Goal: Task Accomplishment & Management: Use online tool/utility

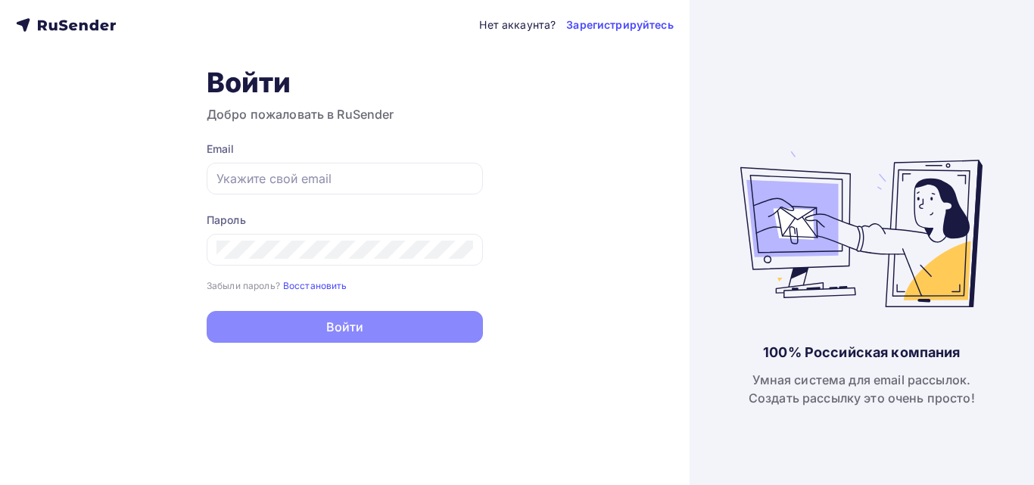
click at [416, 187] on input "text" at bounding box center [345, 179] width 257 height 18
type input "[EMAIL_ADDRESS][DOMAIN_NAME]"
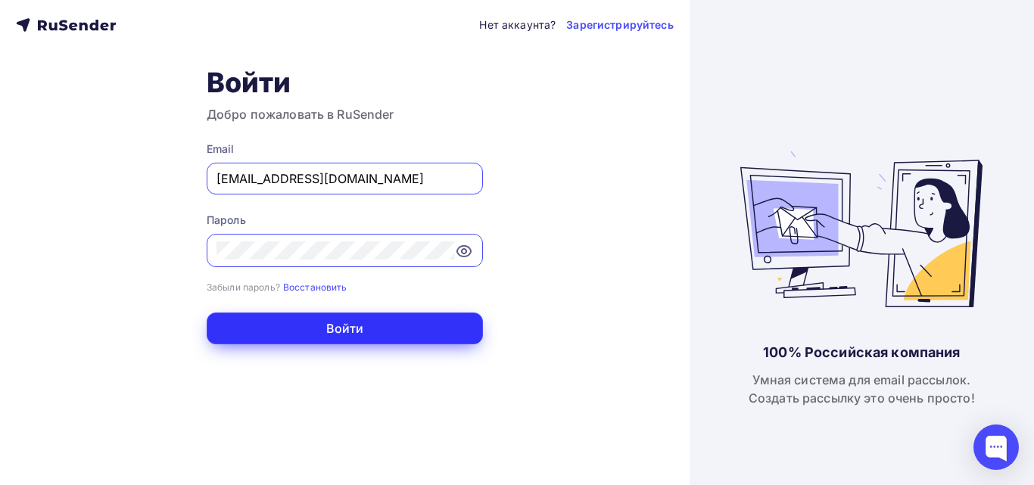
click at [386, 339] on button "Войти" at bounding box center [345, 329] width 276 height 32
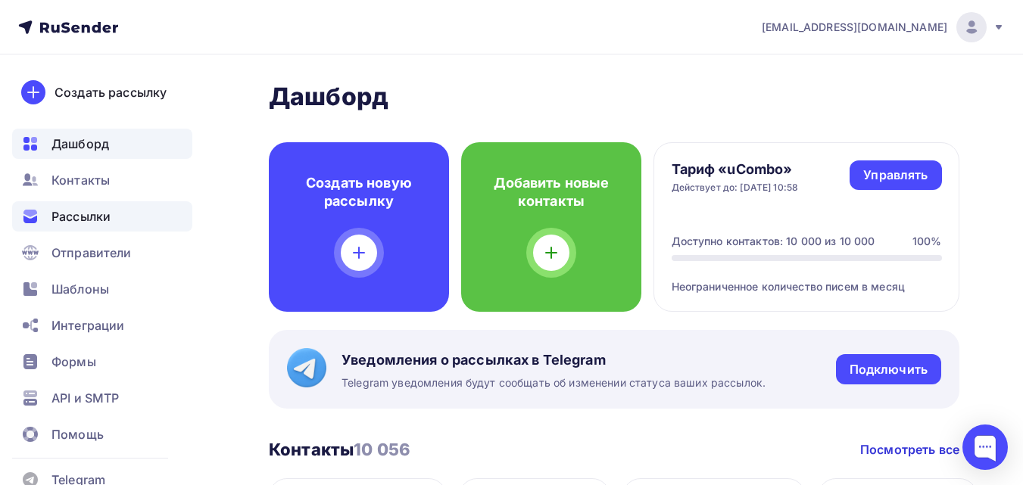
click at [96, 214] on span "Рассылки" at bounding box center [80, 216] width 59 height 18
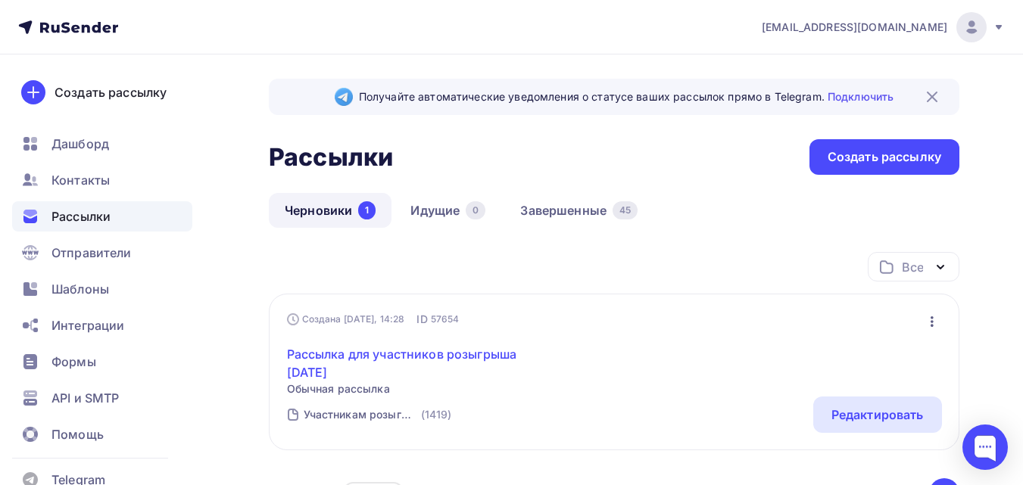
click at [447, 352] on link "Рассылка для участников розыгрыша [DATE]" at bounding box center [417, 363] width 260 height 36
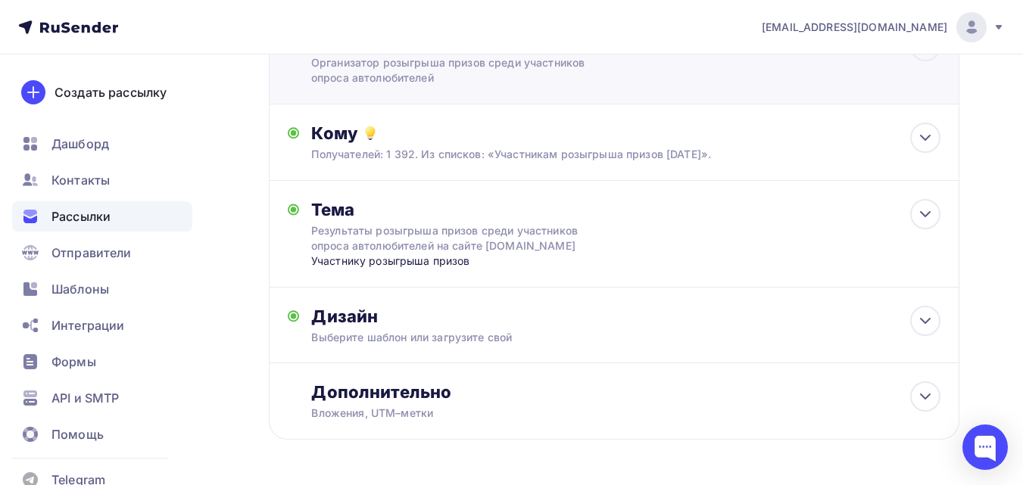
scroll to position [204, 0]
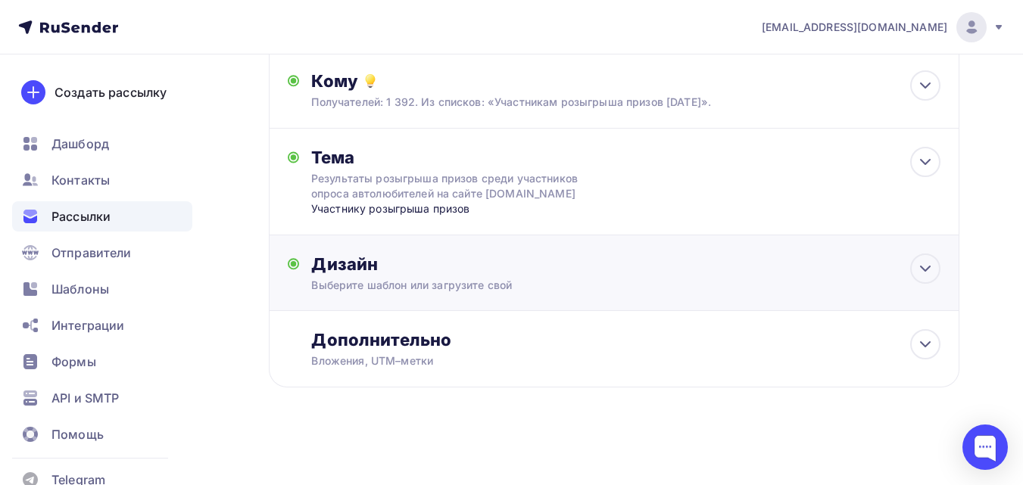
click at [608, 285] on div "Выберите шаблон или загрузите свой" at bounding box center [594, 285] width 566 height 15
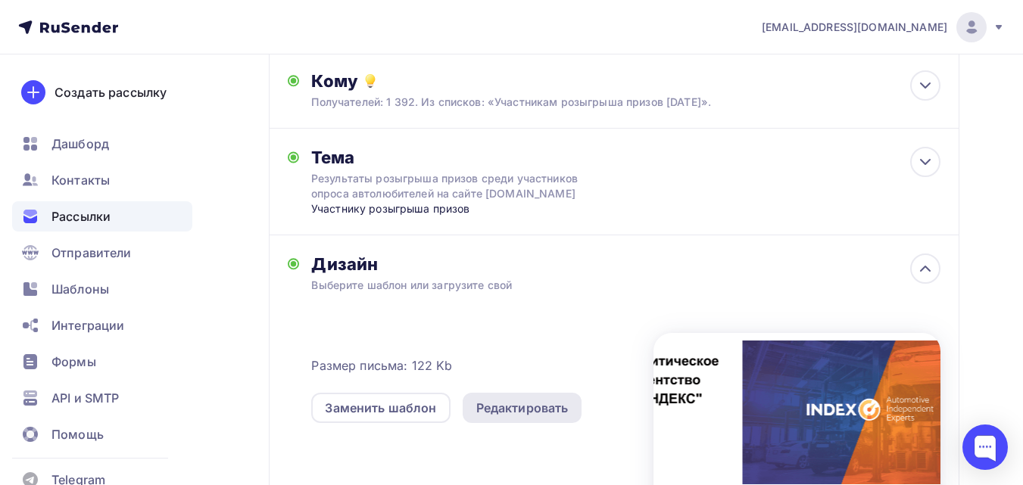
click at [520, 410] on div "Редактировать" at bounding box center [522, 408] width 92 height 18
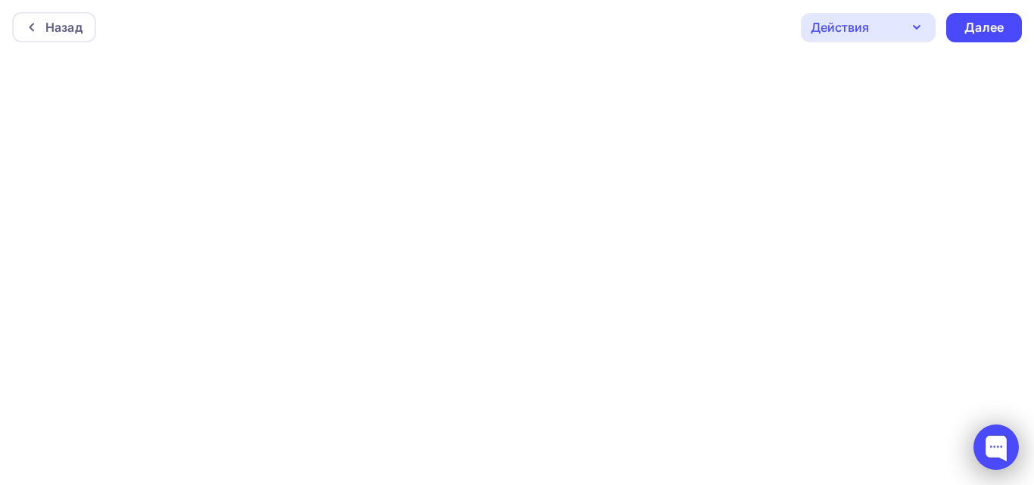
click at [1001, 450] on div at bounding box center [996, 447] width 45 height 45
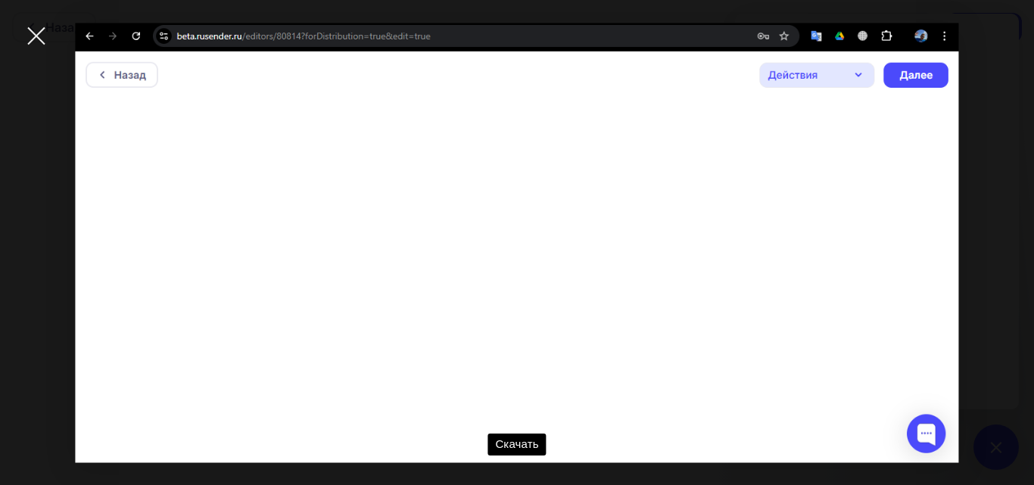
click at [35, 39] on div at bounding box center [36, 36] width 53 height 53
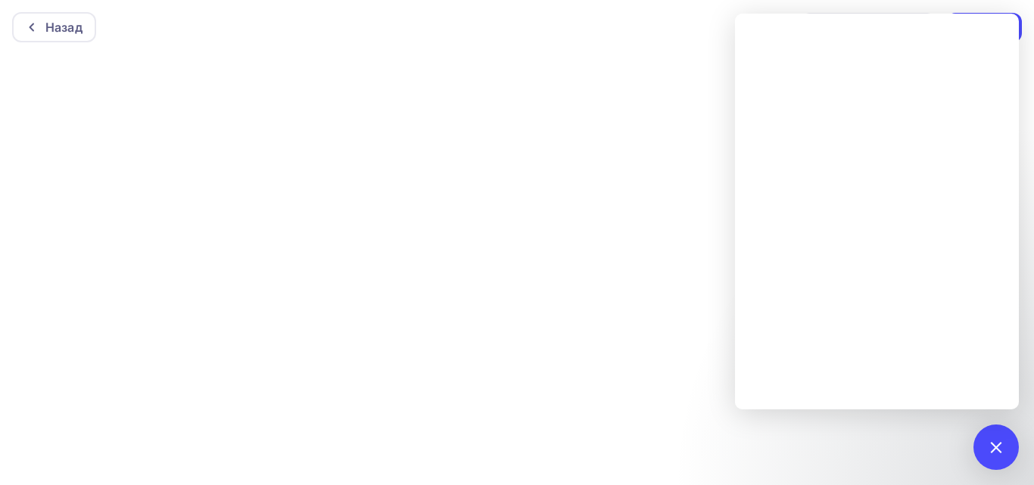
click at [462, 139] on div at bounding box center [517, 270] width 1034 height 431
click at [988, 449] on div at bounding box center [996, 447] width 20 height 20
